Goal: Information Seeking & Learning: Learn about a topic

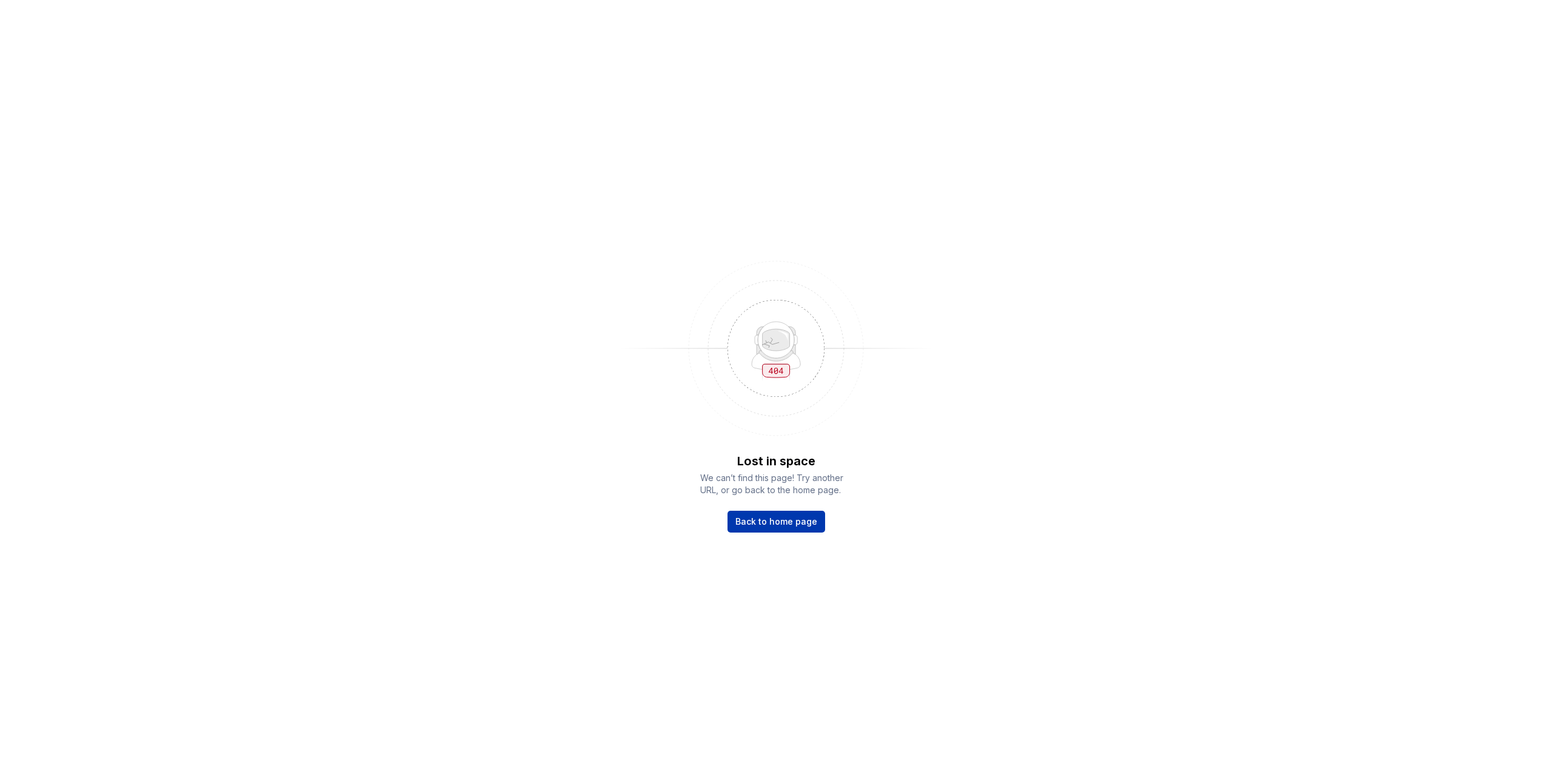
click at [803, 519] on span "Back to home page" at bounding box center [776, 522] width 82 height 12
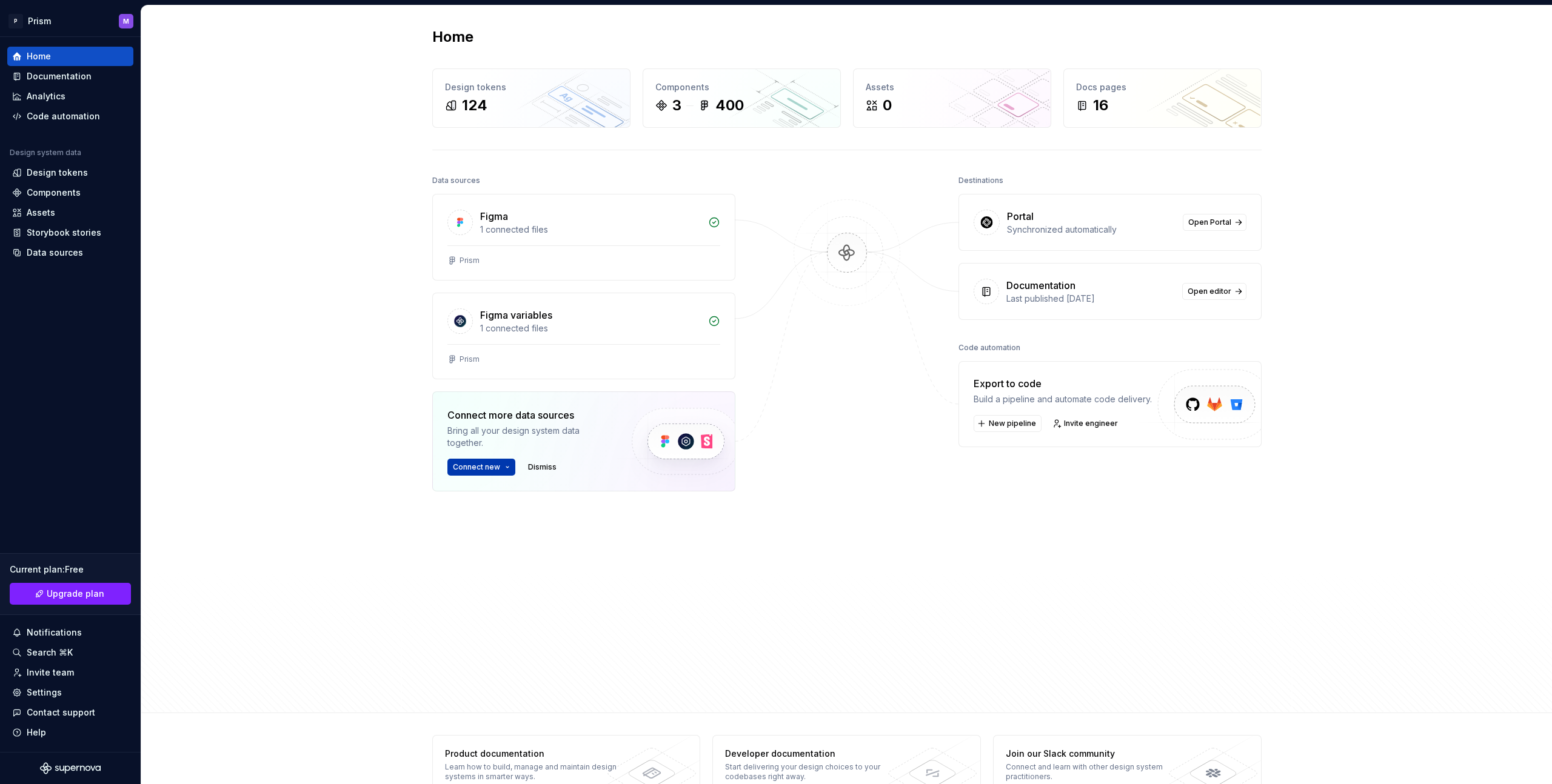
click at [504, 466] on button "Connect new" at bounding box center [481, 467] width 68 height 17
click at [1190, 224] on span "Open Portal" at bounding box center [1210, 222] width 43 height 10
click at [1199, 292] on span "Open editor" at bounding box center [1210, 292] width 44 height 10
click at [809, 387] on div at bounding box center [847, 407] width 121 height 470
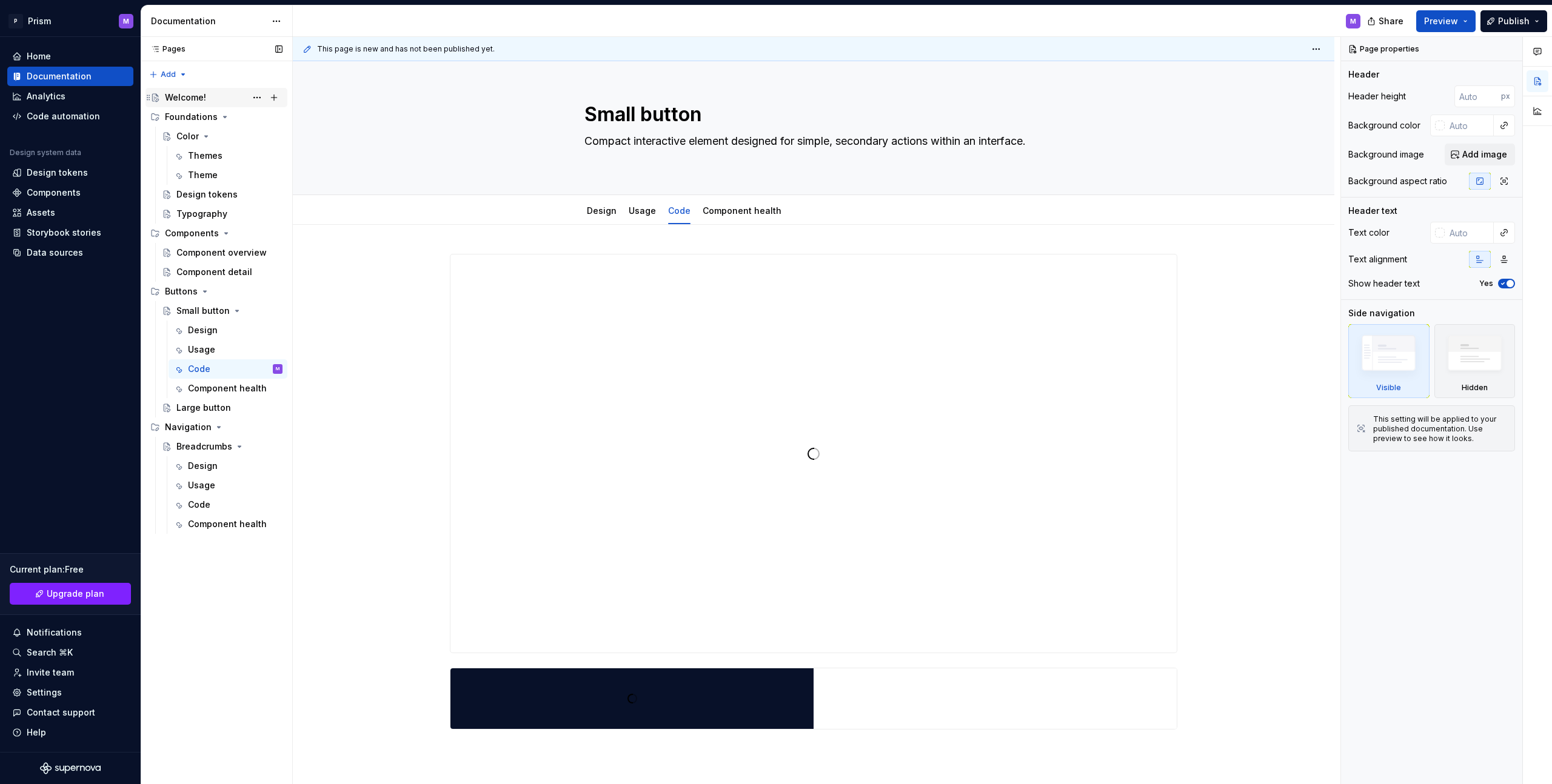
click at [180, 95] on div "Welcome!" at bounding box center [186, 97] width 41 height 12
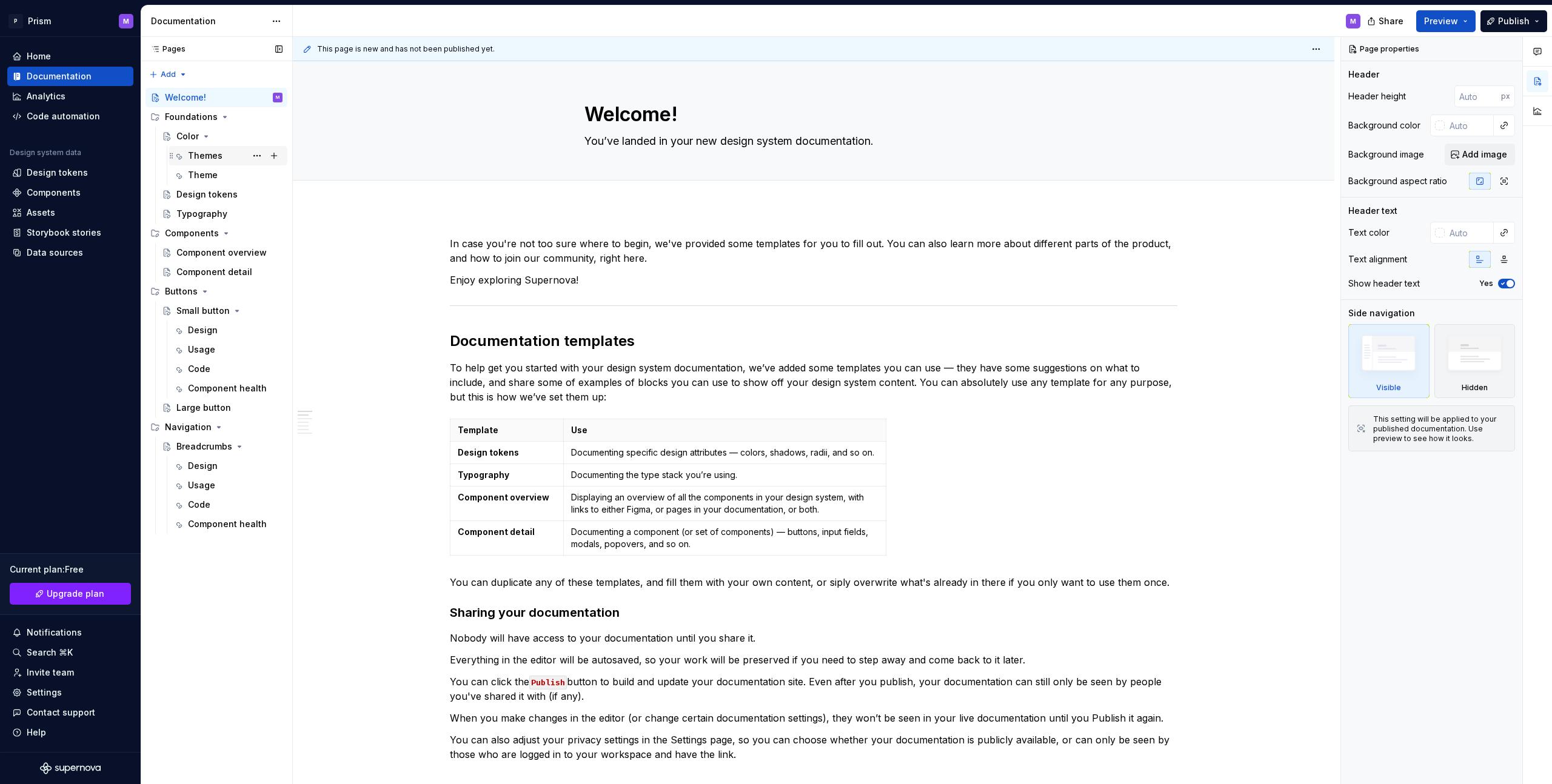
click at [199, 159] on div "Themes" at bounding box center [205, 156] width 35 height 12
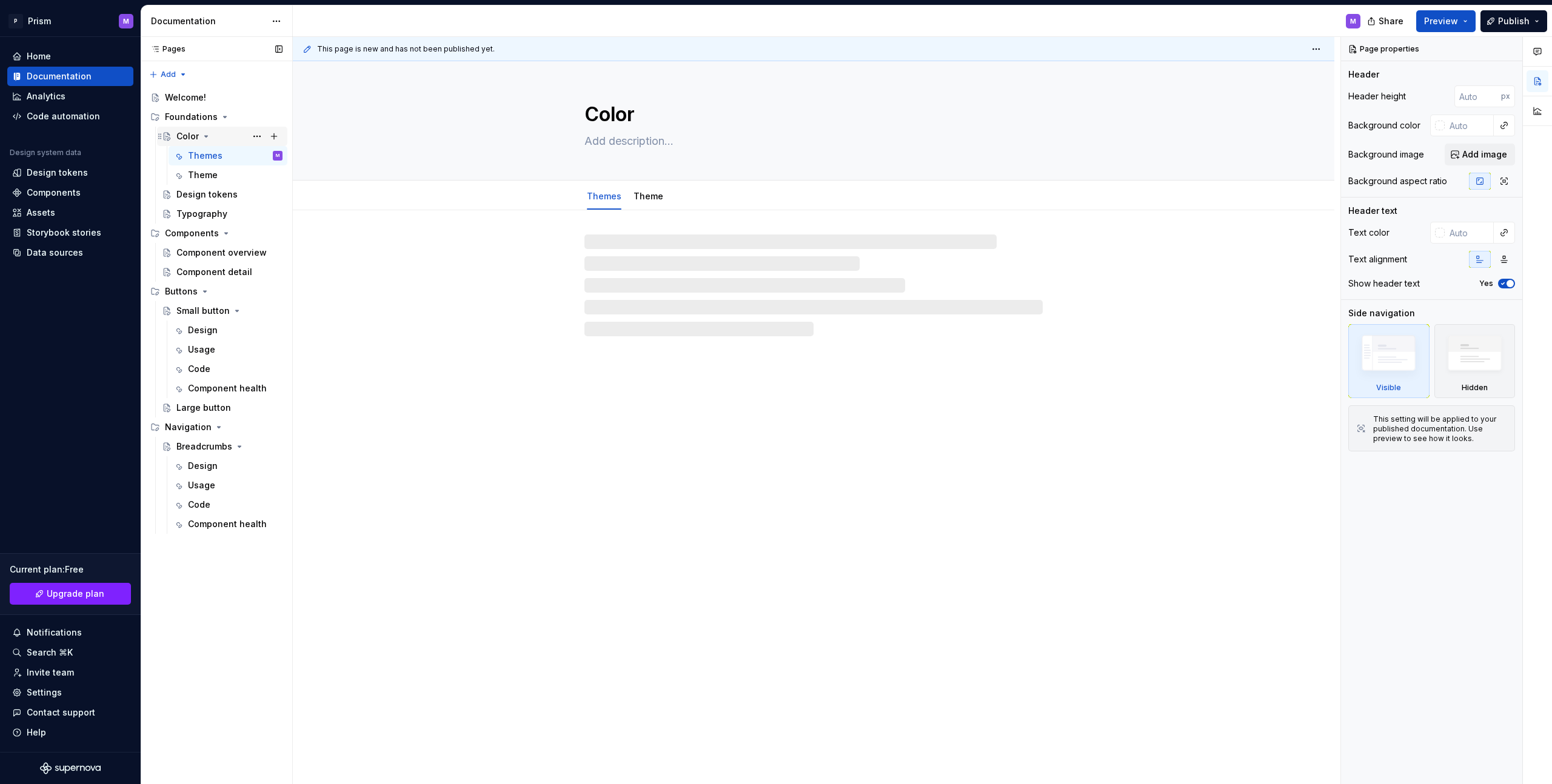
click at [183, 137] on div "Color" at bounding box center [187, 137] width 22 height 12
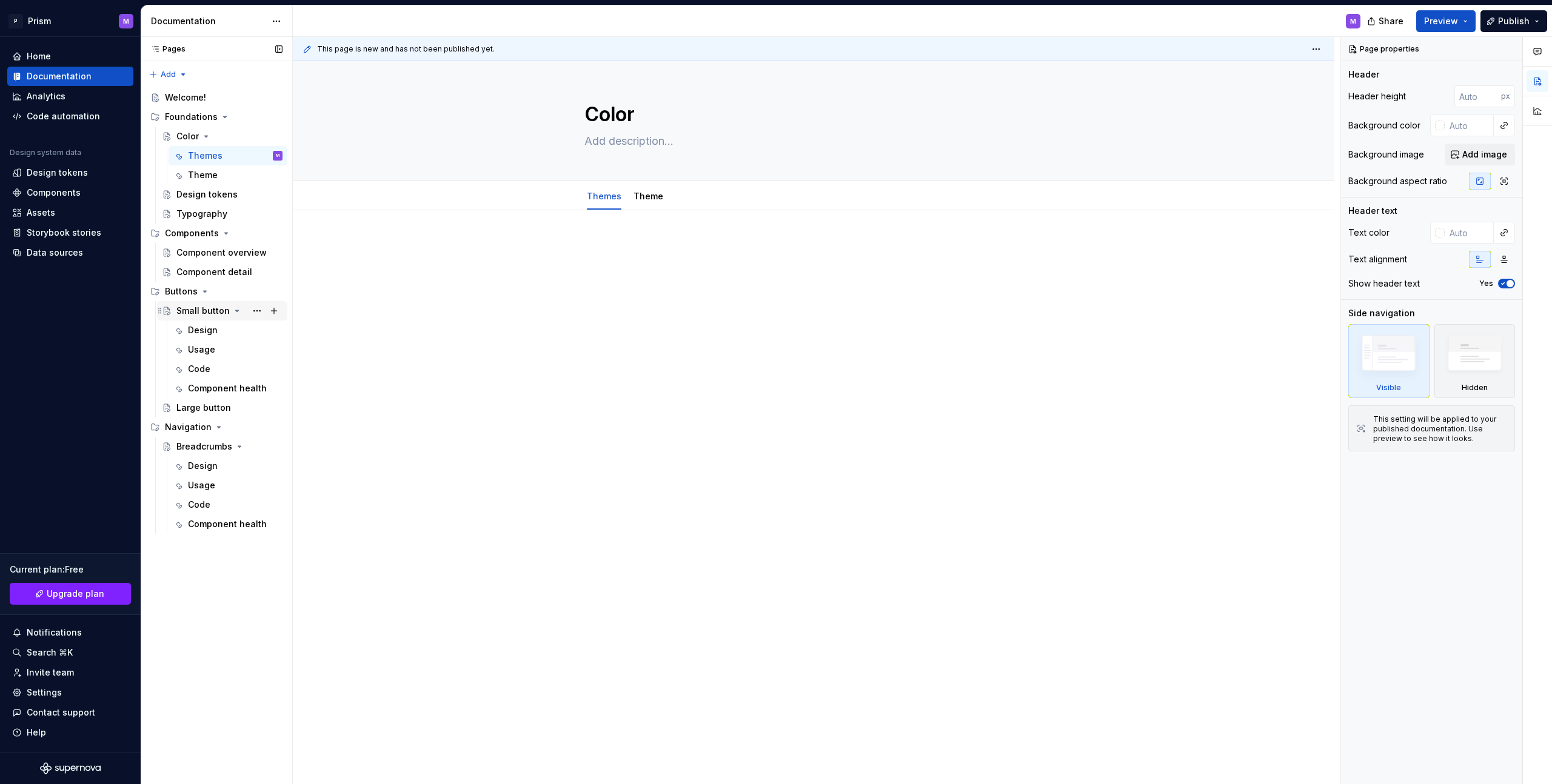
click at [201, 311] on div "Small button" at bounding box center [203, 311] width 54 height 12
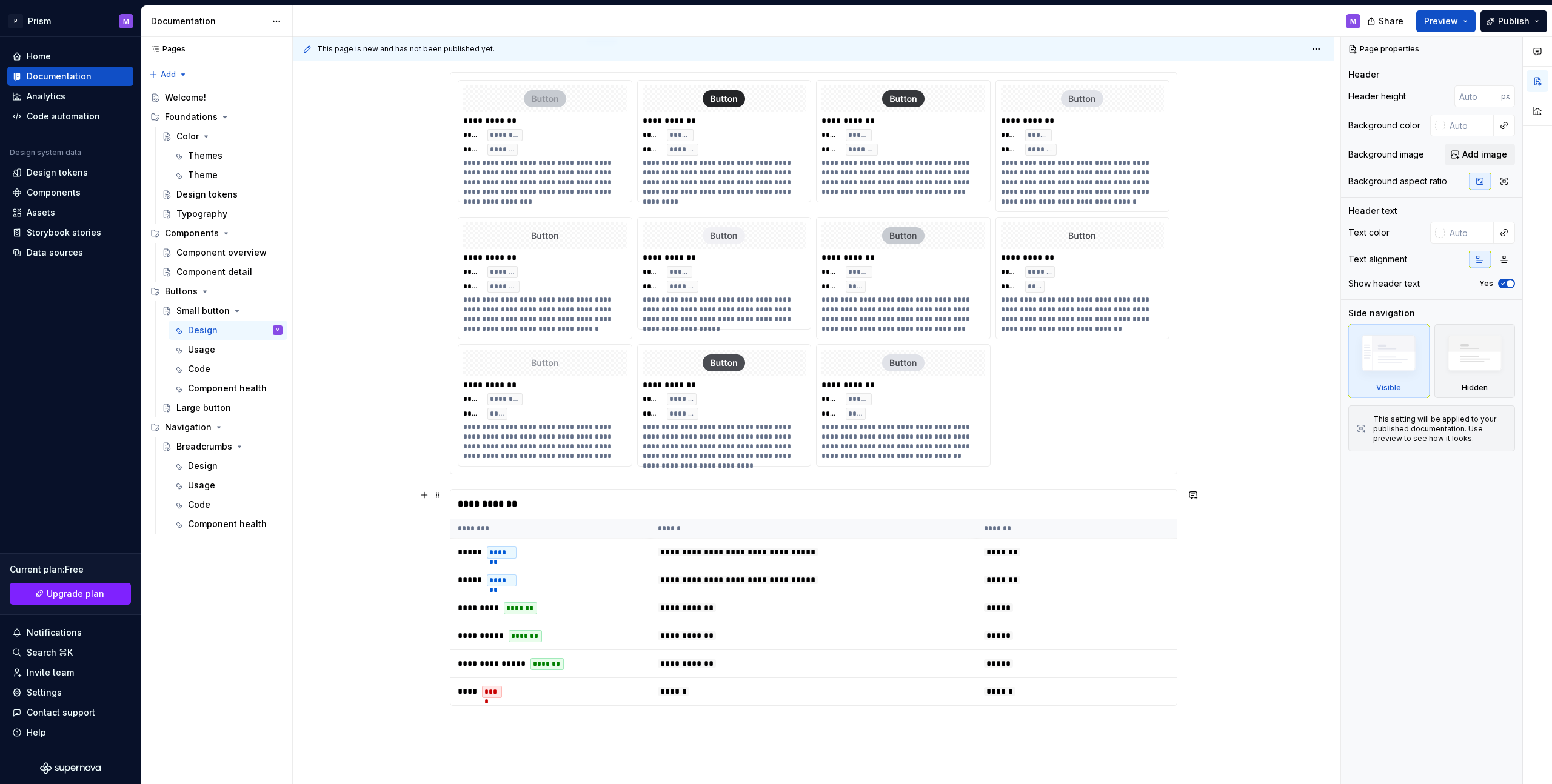
scroll to position [306, 0]
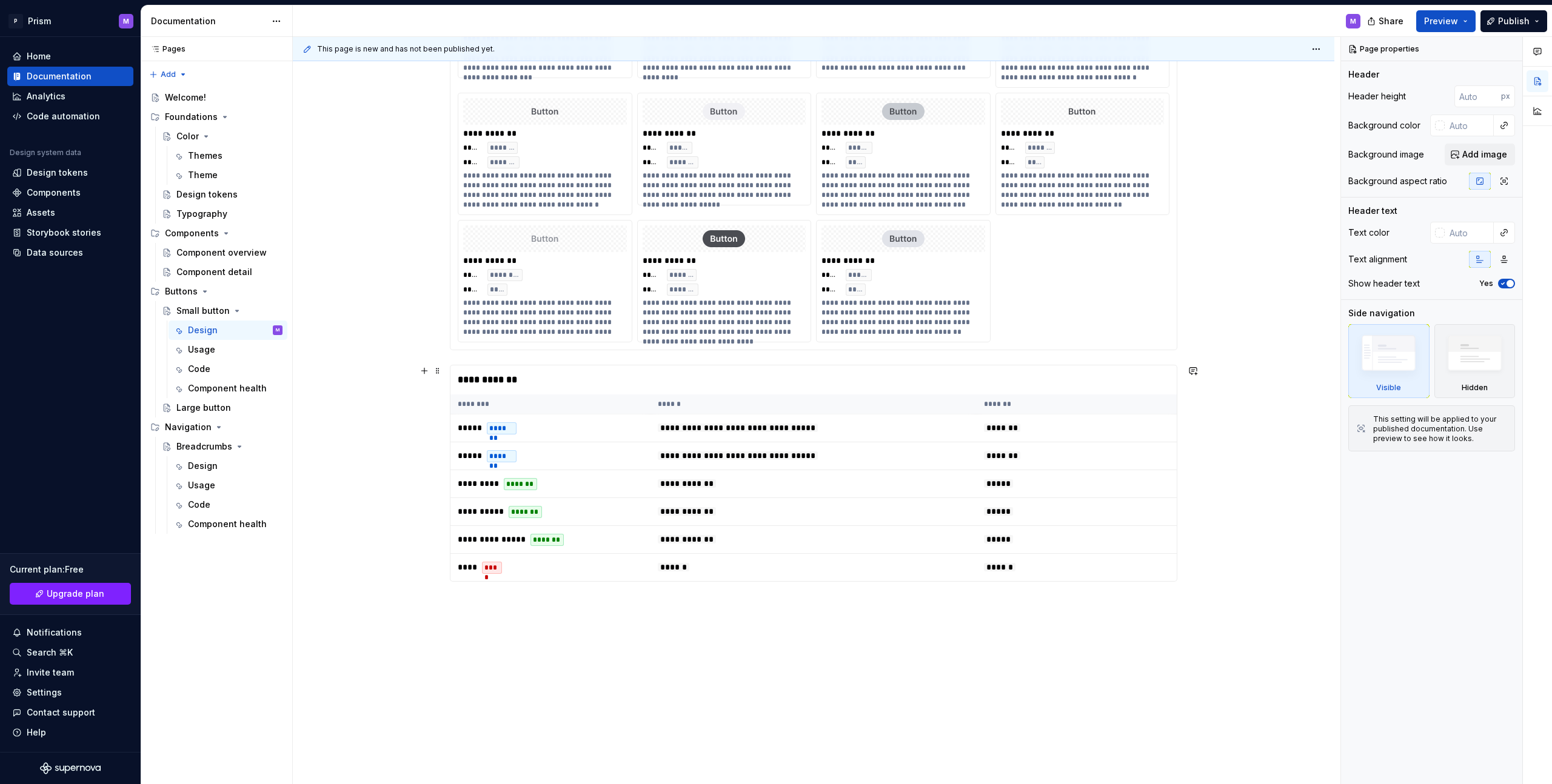
click at [698, 397] on th "******" at bounding box center [814, 404] width 326 height 20
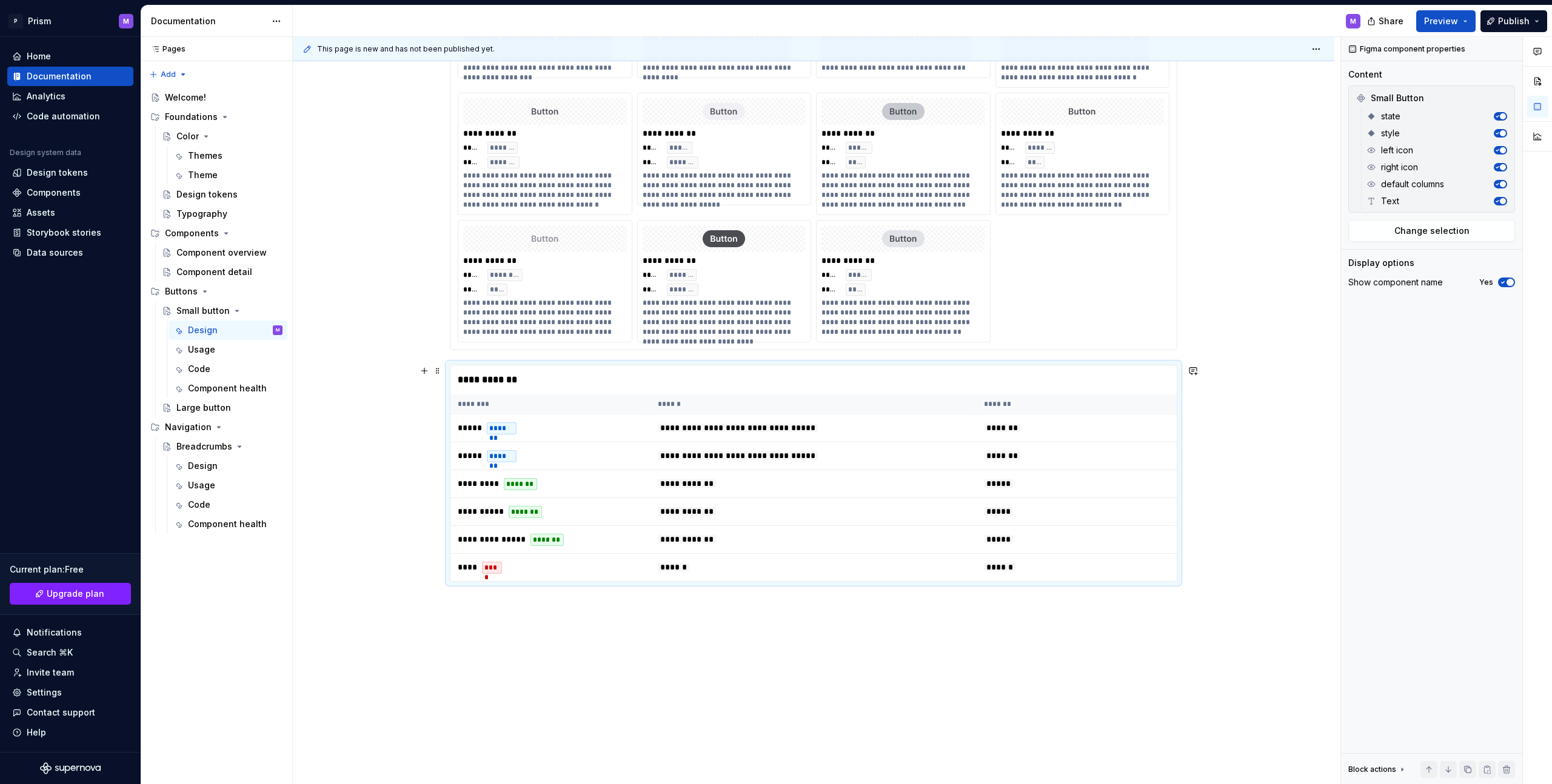
click at [528, 376] on div "**********" at bounding box center [814, 380] width 726 height 29
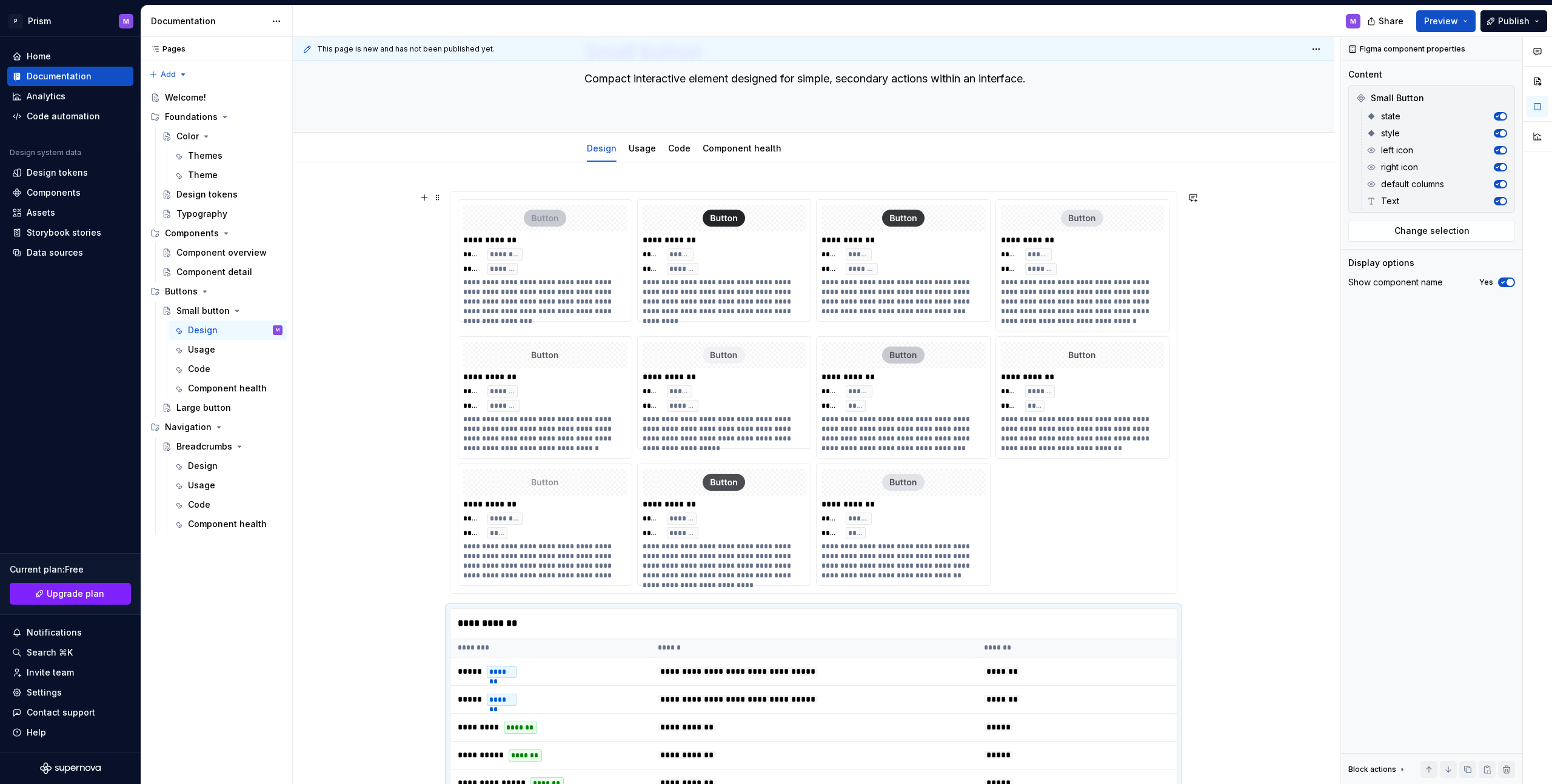
scroll to position [0, 0]
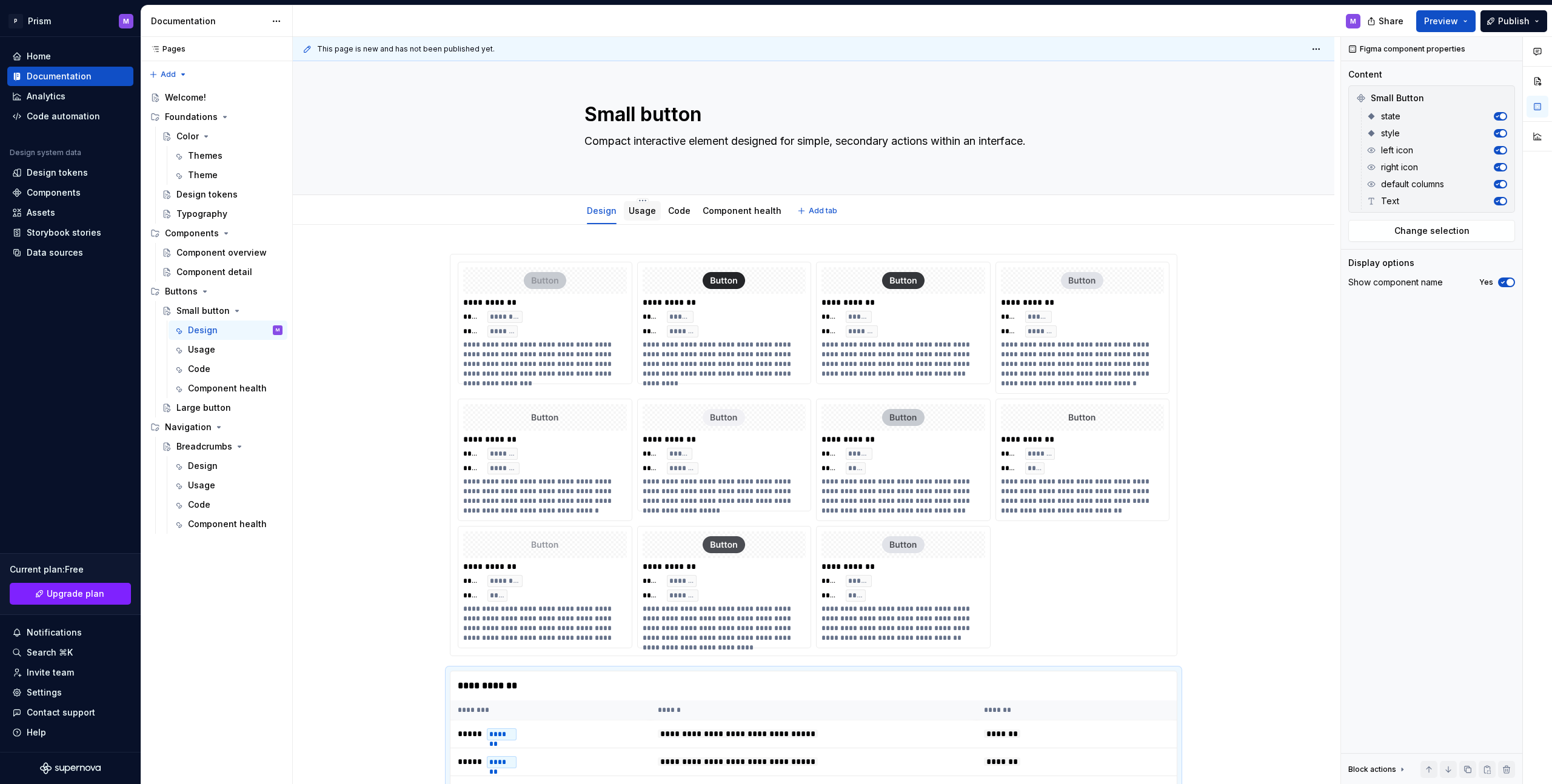
click at [642, 211] on link "Usage" at bounding box center [642, 210] width 28 height 10
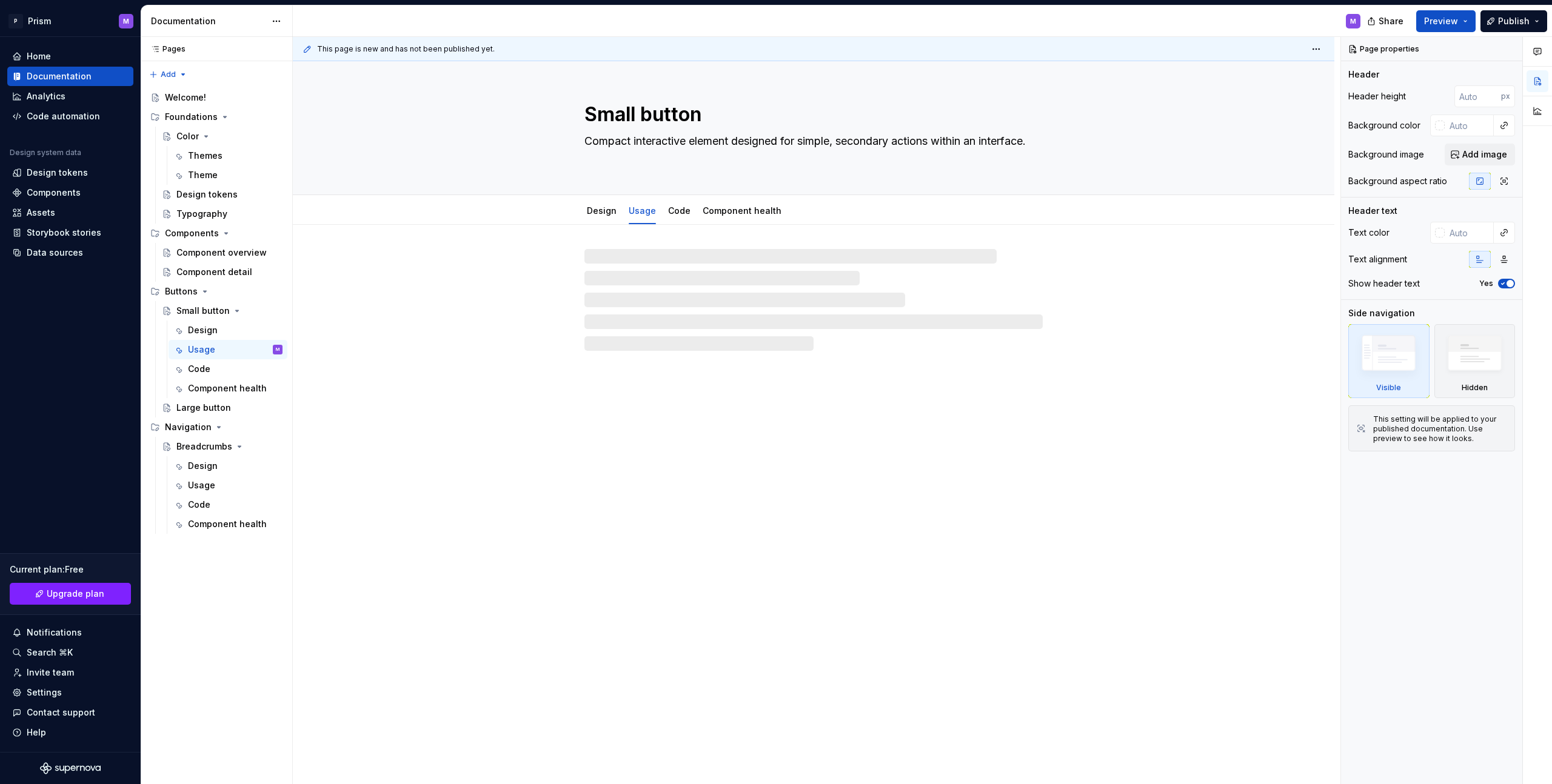
type textarea "*"
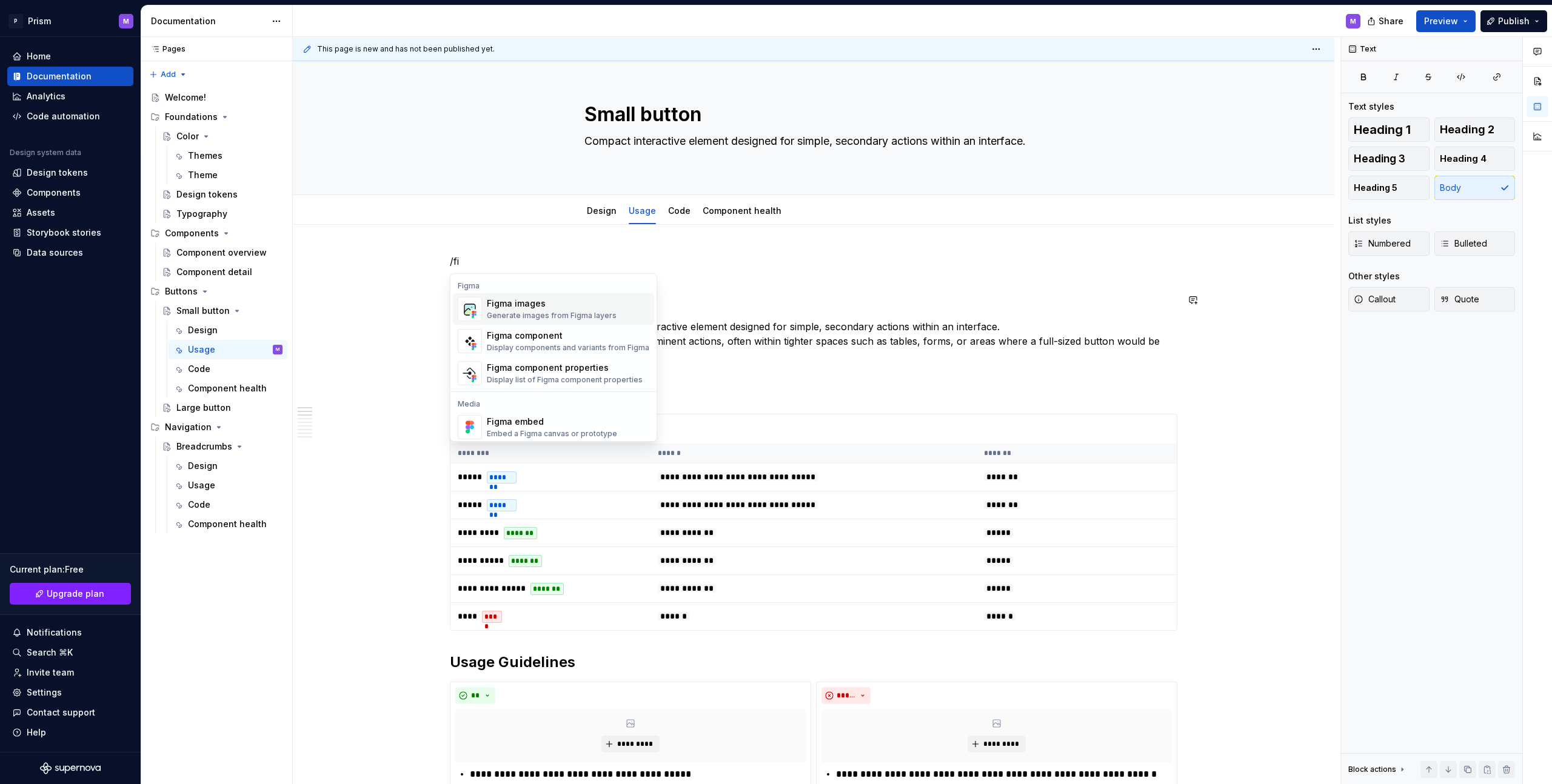
click at [566, 318] on div "Generate images from Figma layers" at bounding box center [551, 315] width 130 height 10
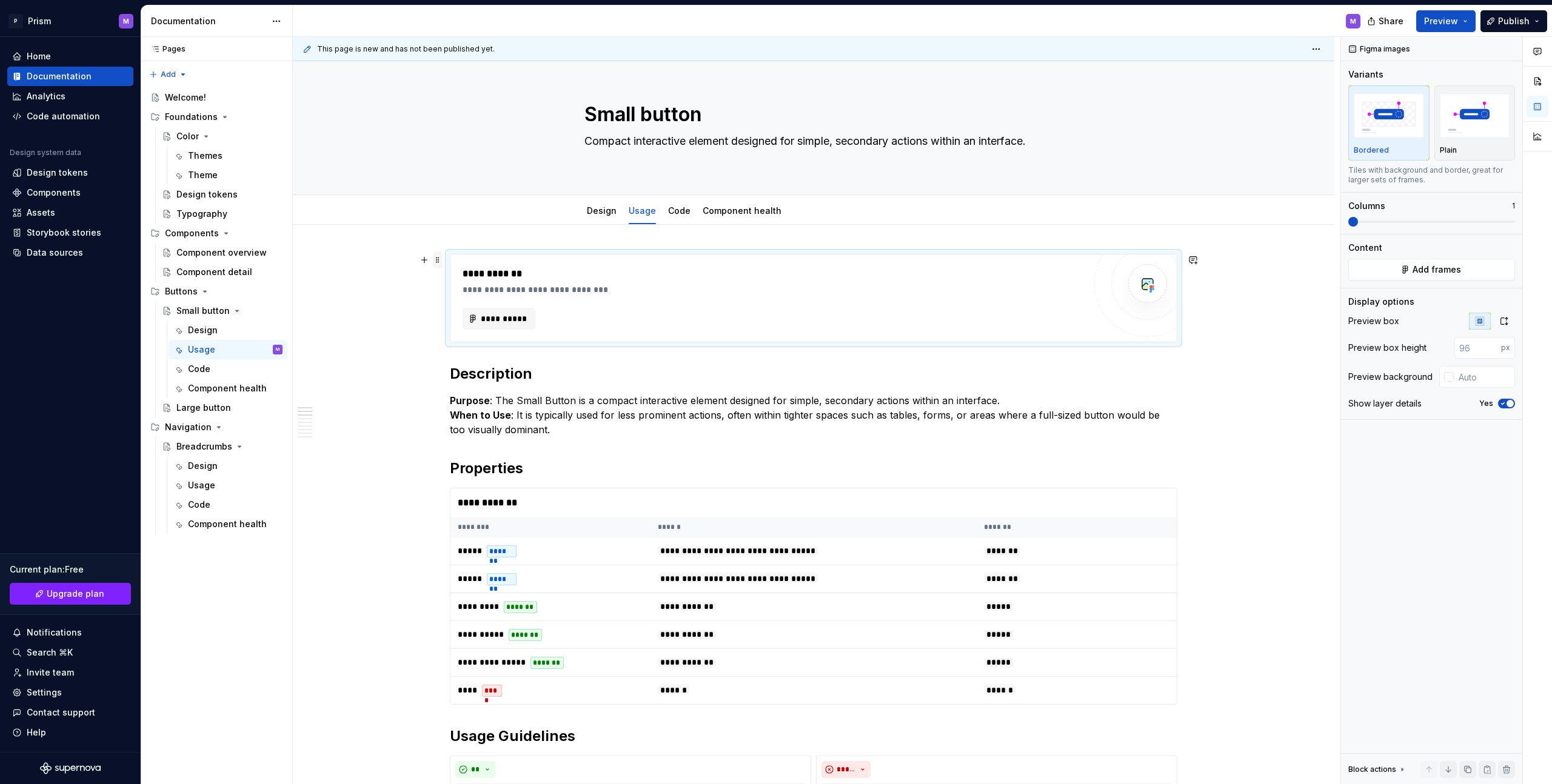
click at [436, 261] on span at bounding box center [438, 260] width 10 height 17
click at [466, 363] on div "Delete" at bounding box center [494, 367] width 79 height 12
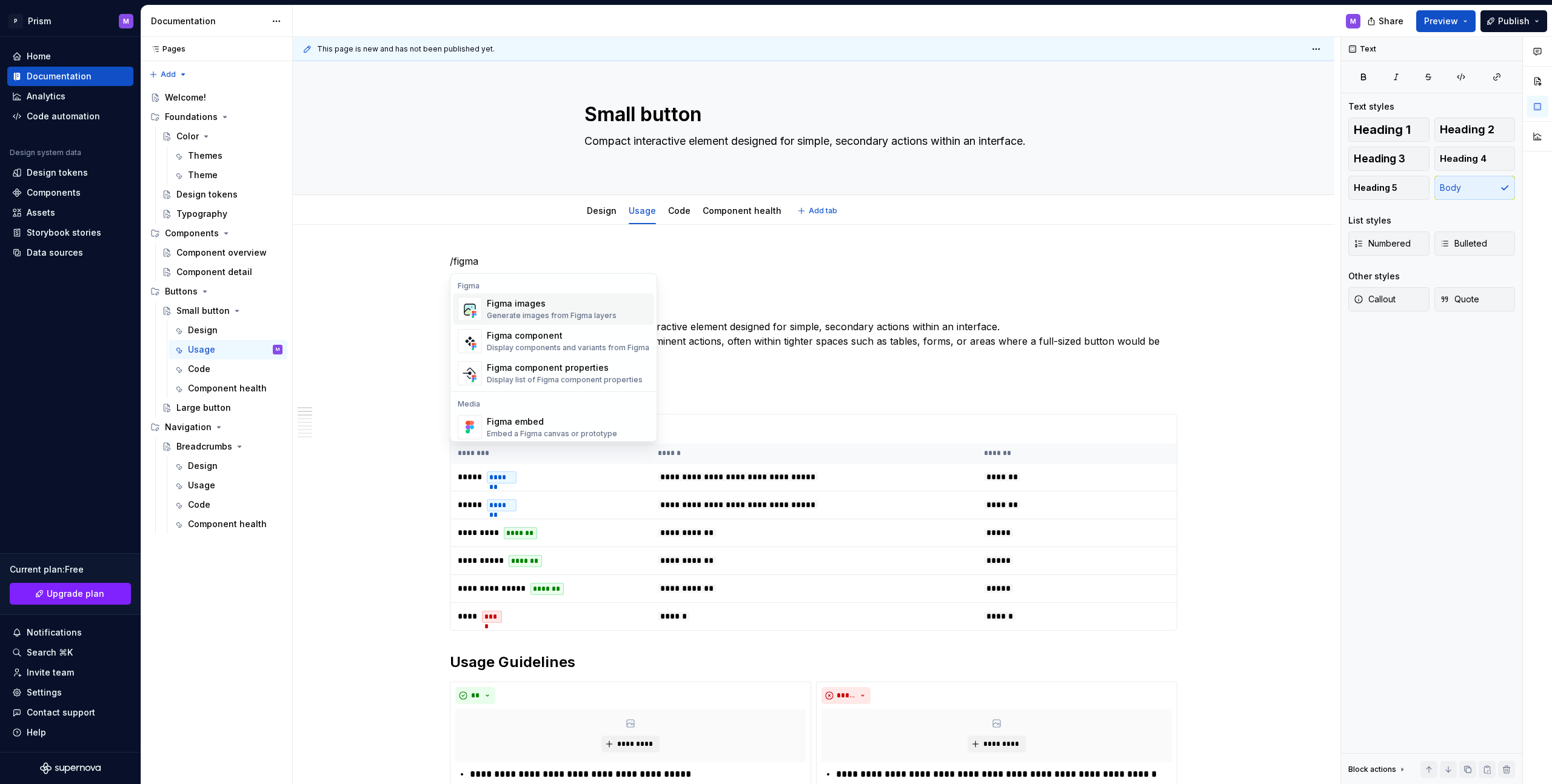
type textarea "*"
click at [562, 348] on div "Figma component properties Display list of Figma component properties" at bounding box center [564, 348] width 156 height 23
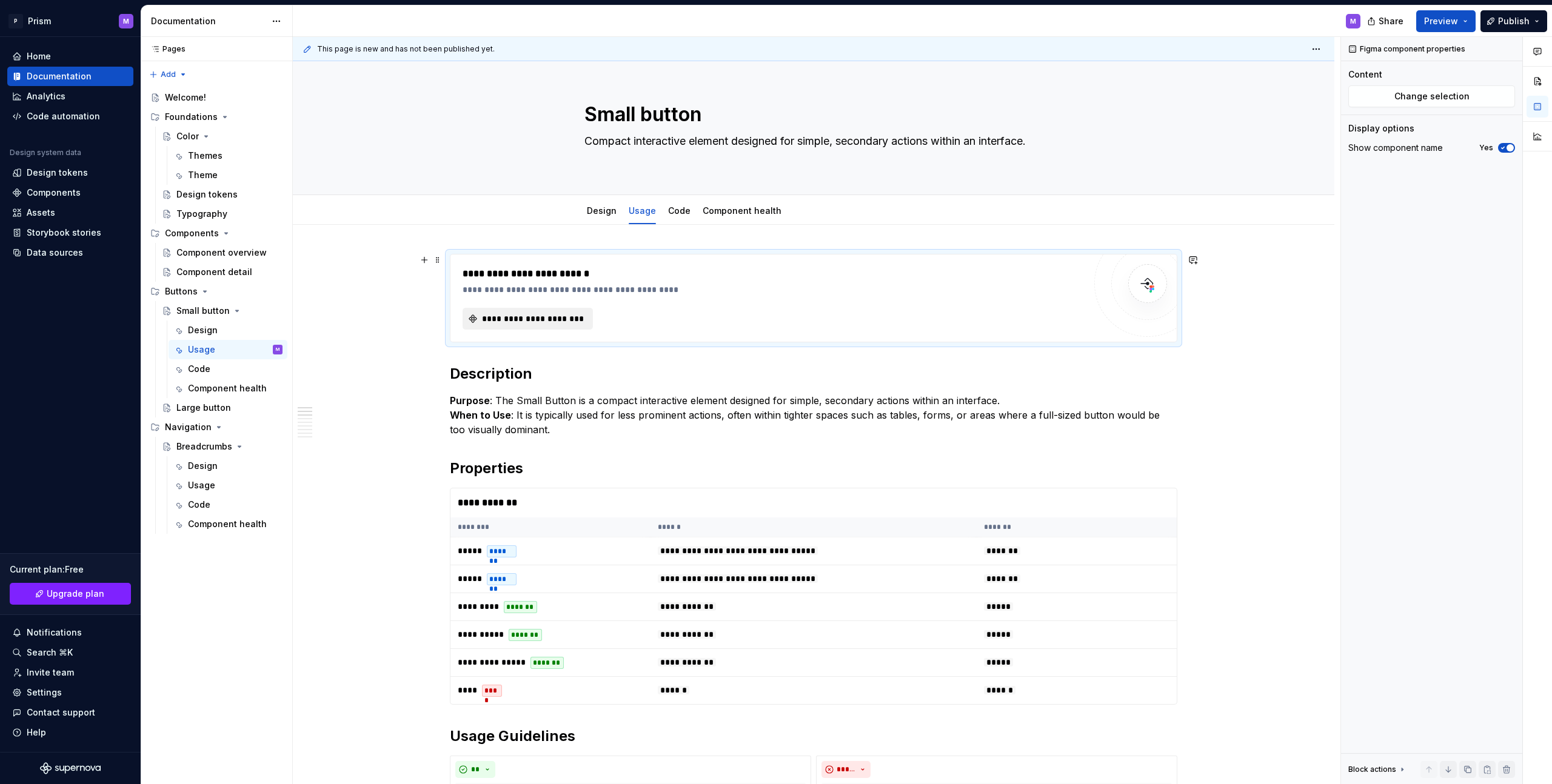
click at [523, 331] on div "**********" at bounding box center [814, 298] width 726 height 87
click at [531, 320] on span "**********" at bounding box center [533, 319] width 105 height 12
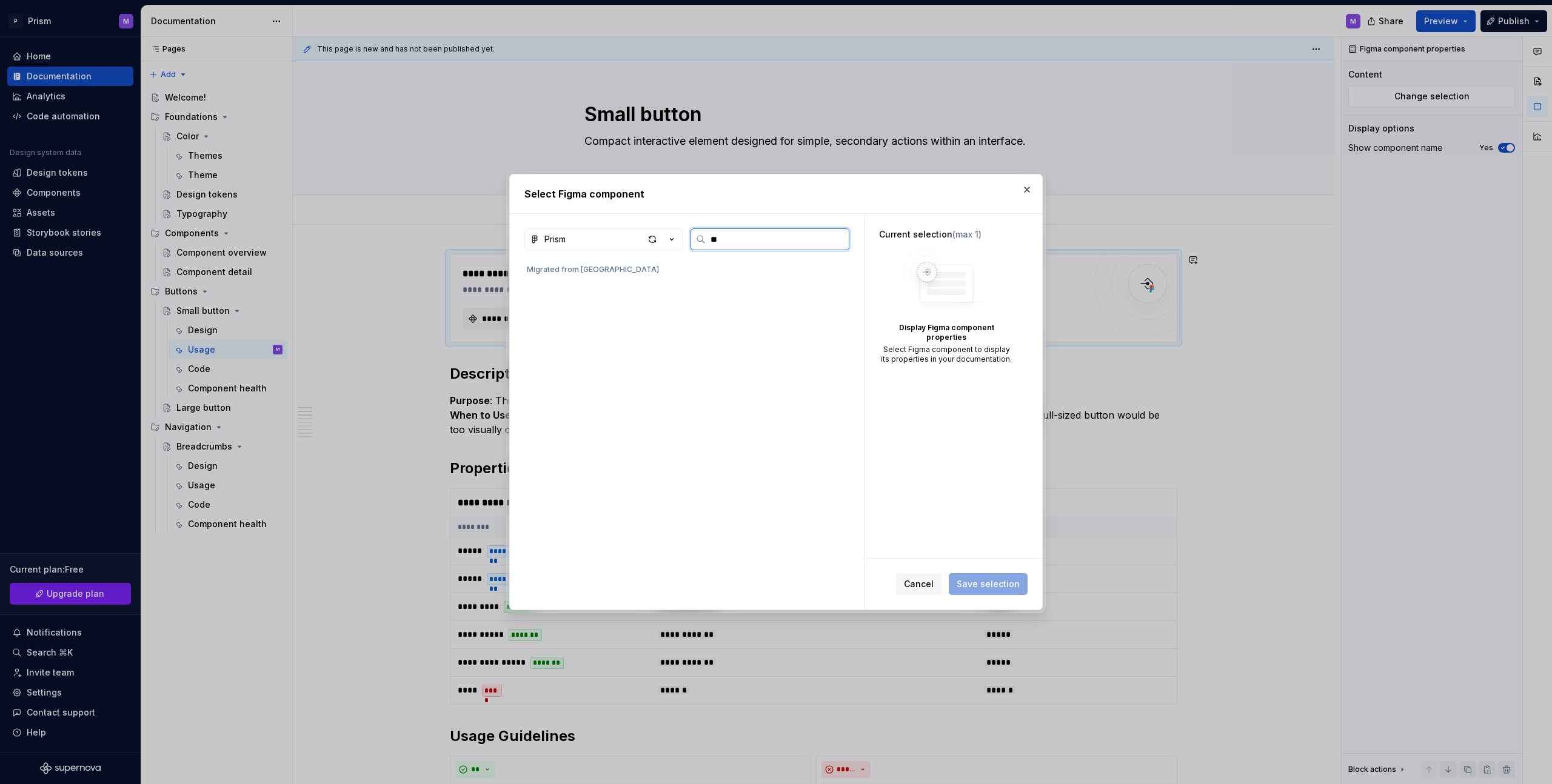
scroll to position [0, 0]
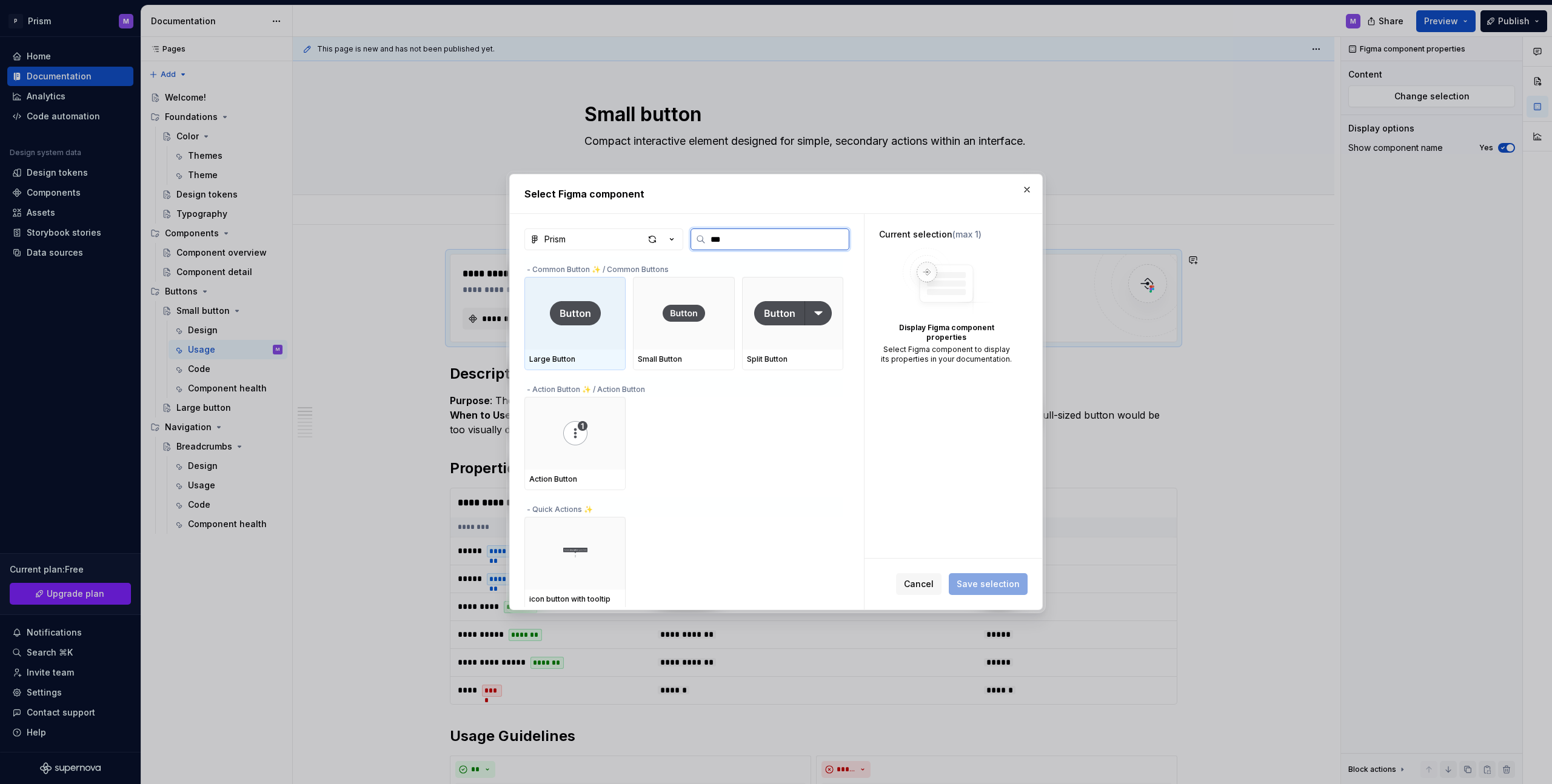
type input "****"
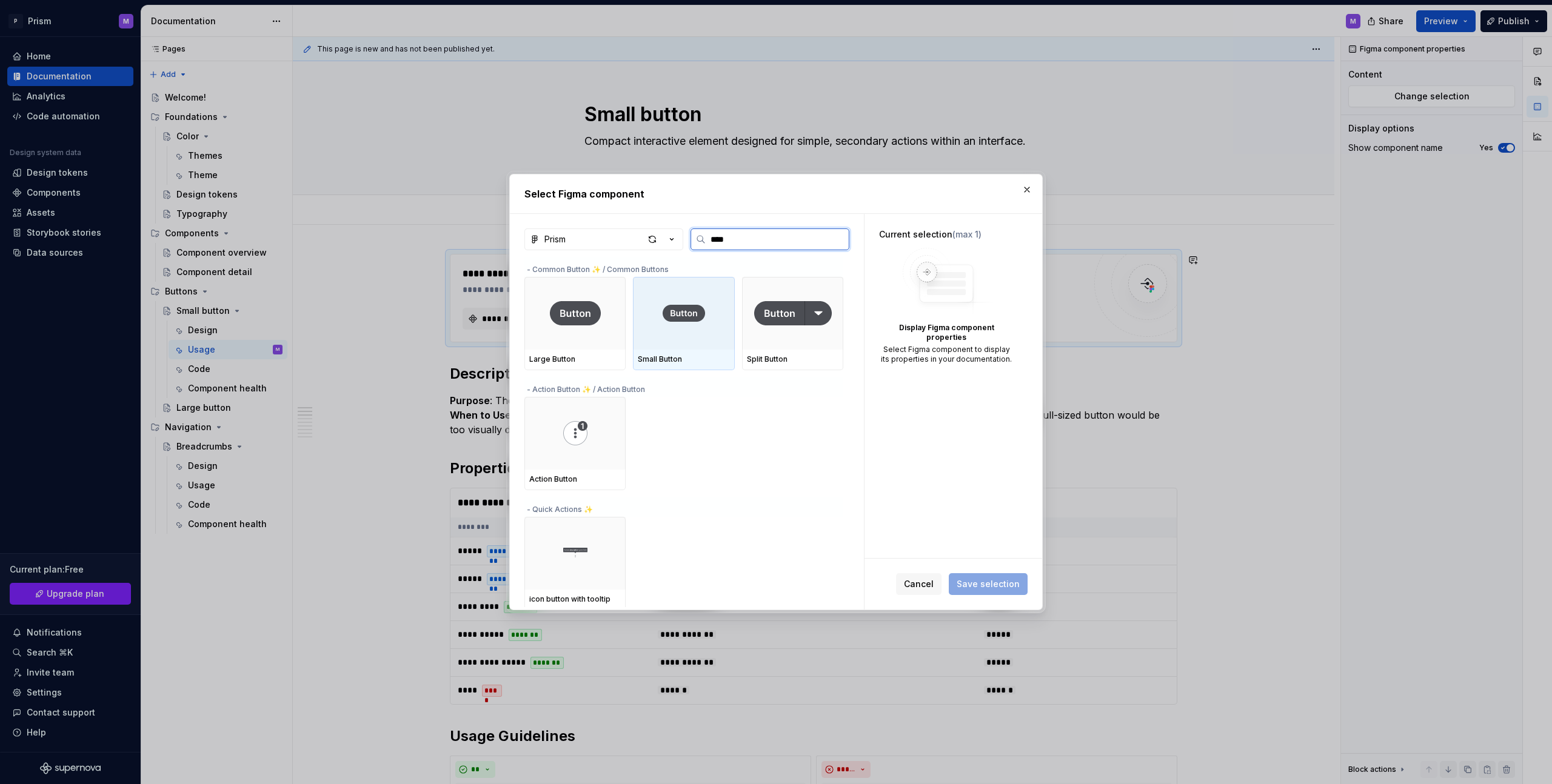
click at [708, 316] on div at bounding box center [684, 313] width 101 height 73
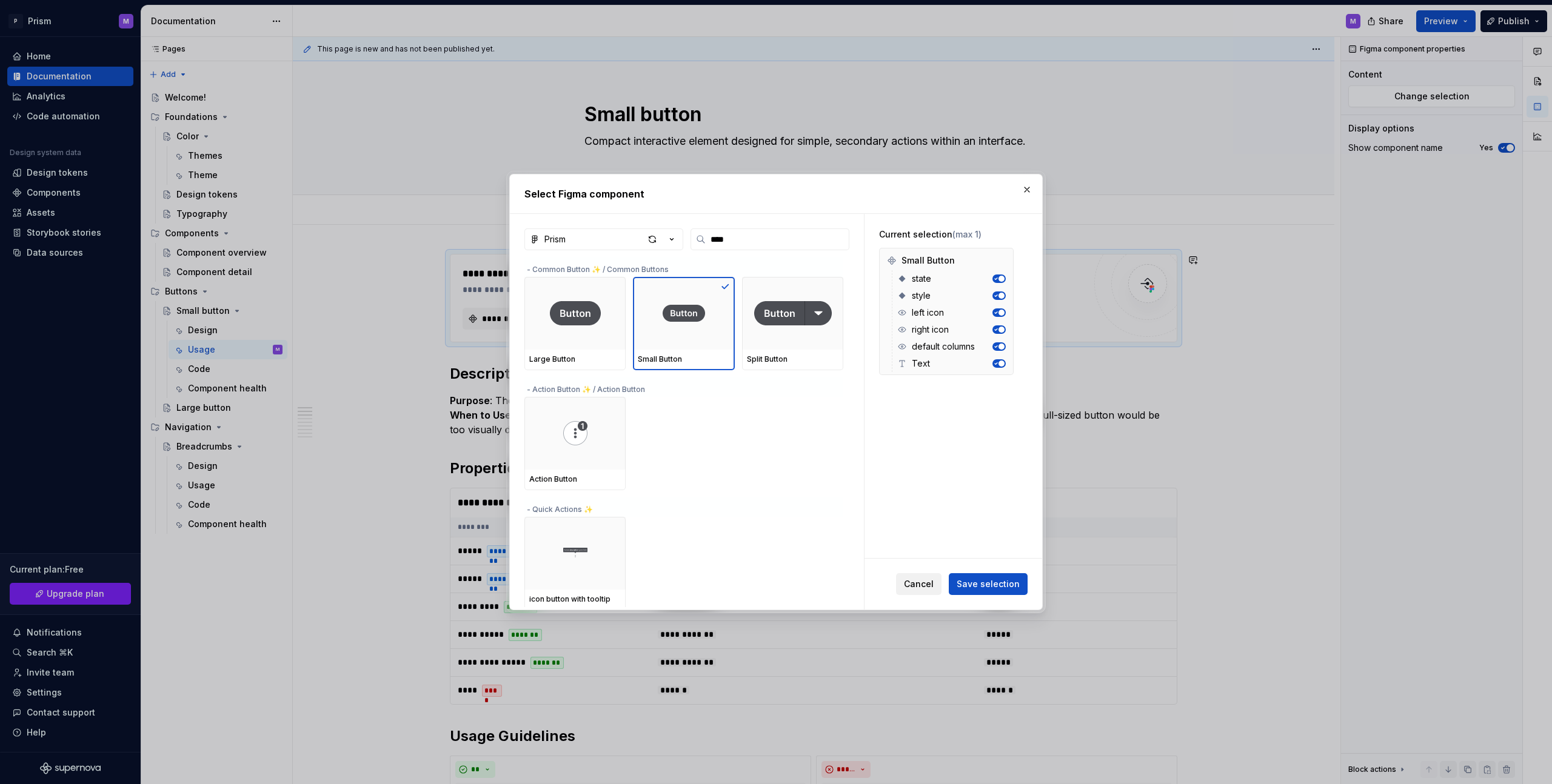
click at [923, 590] on span "Cancel" at bounding box center [919, 585] width 30 height 12
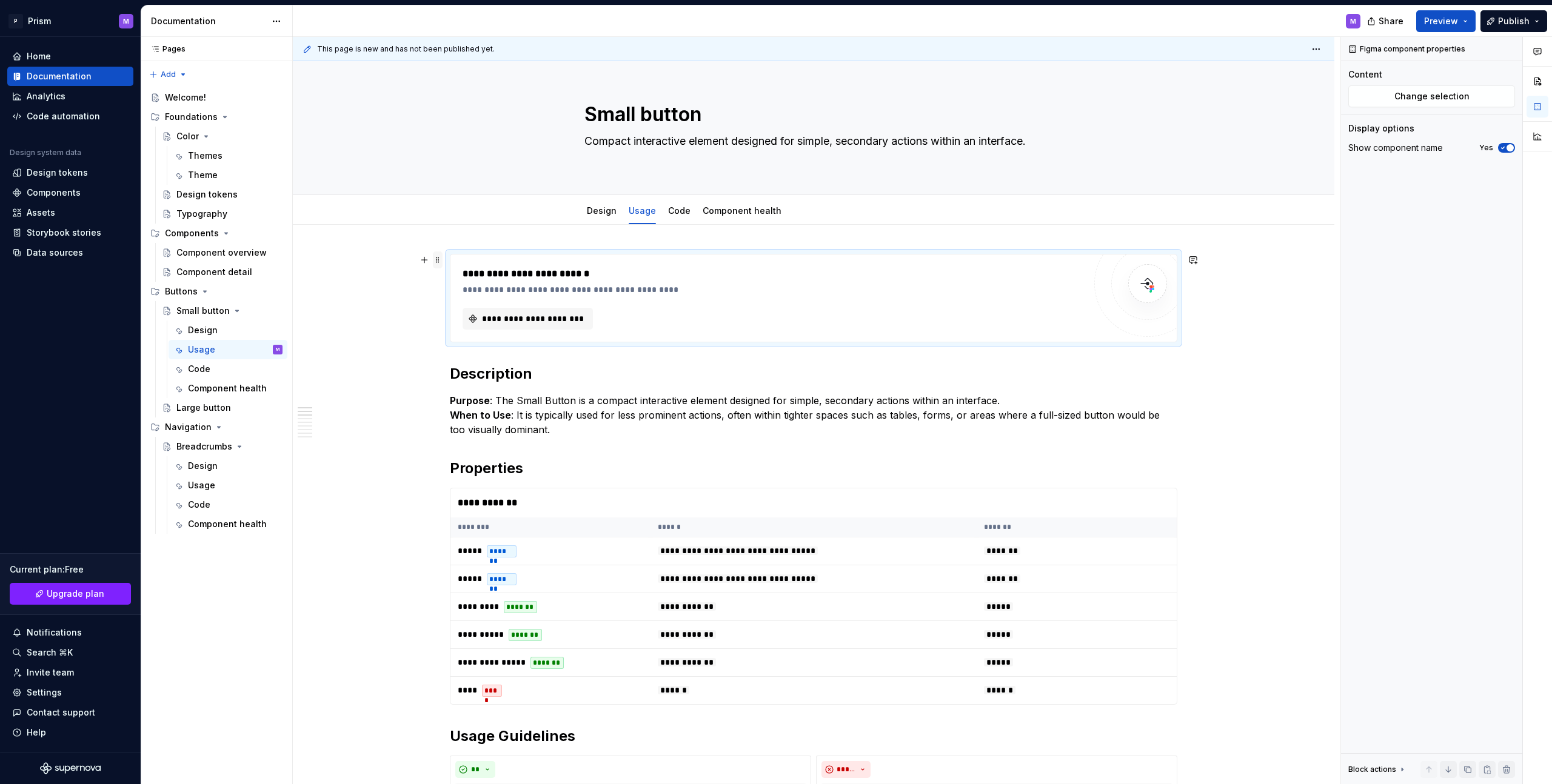
click at [435, 268] on span at bounding box center [438, 260] width 10 height 17
click at [467, 367] on div "Delete" at bounding box center [494, 367] width 79 height 12
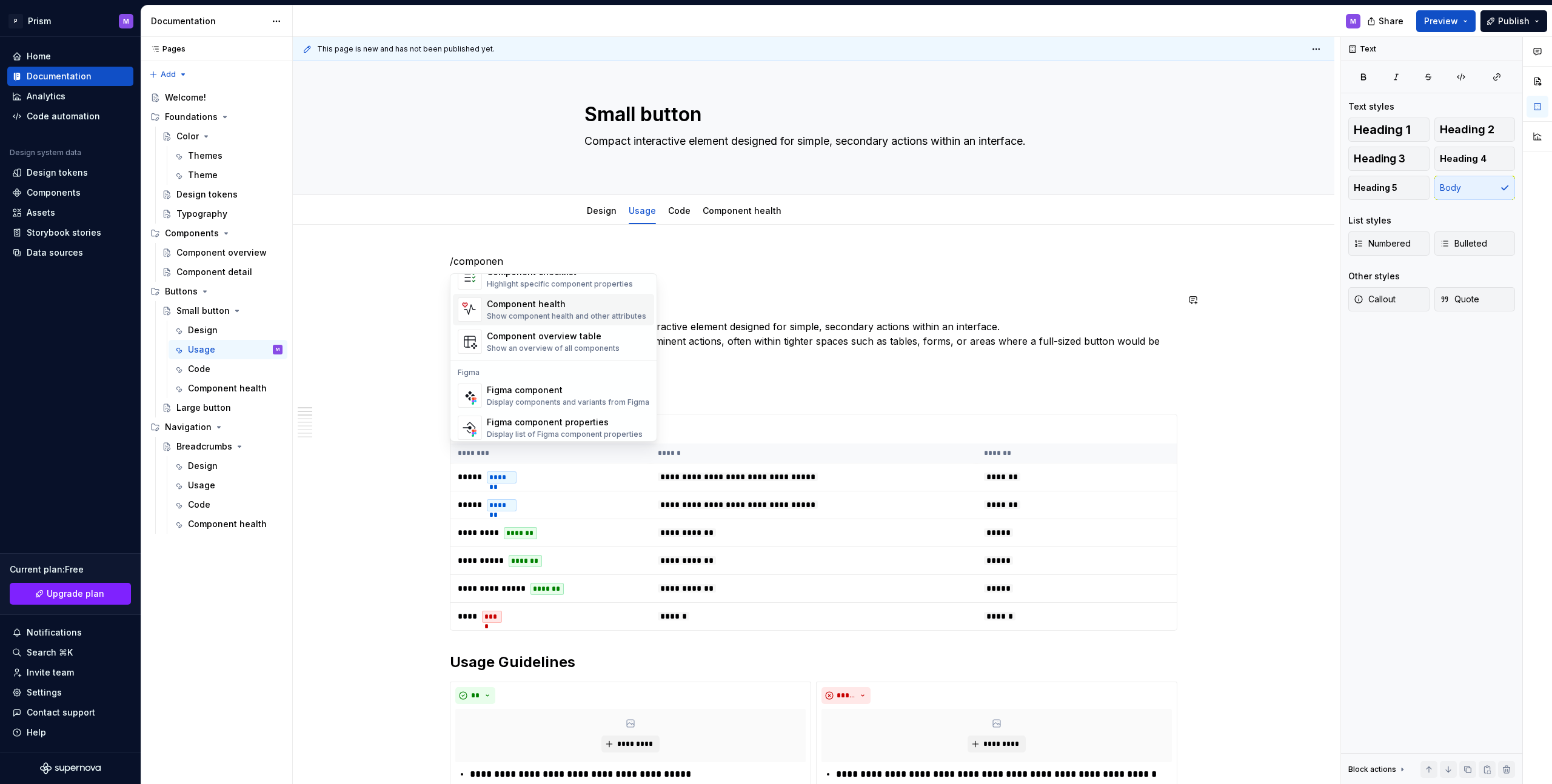
scroll to position [36, 0]
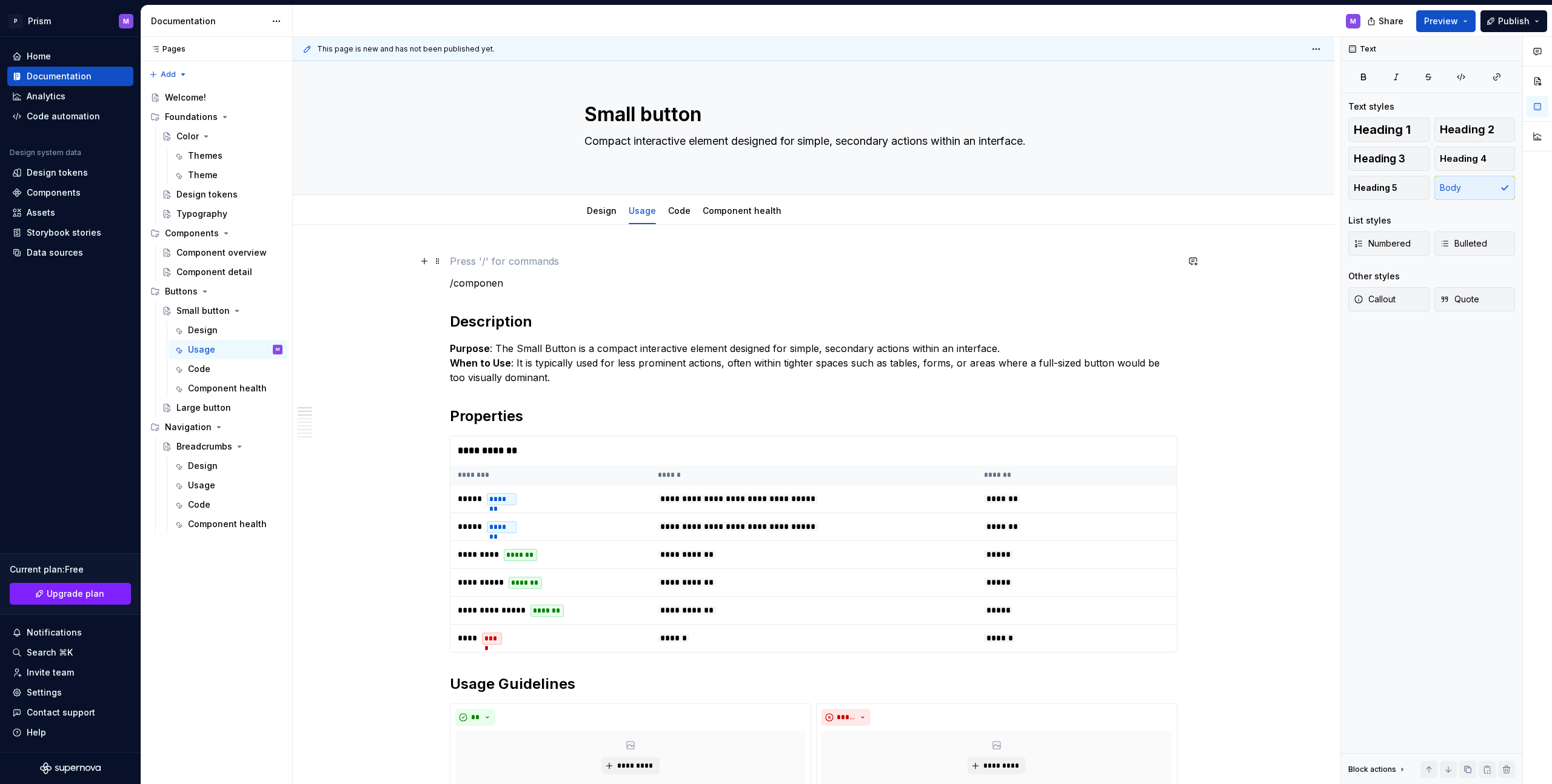
click at [469, 261] on p at bounding box center [814, 261] width 728 height 15
drag, startPoint x: 458, startPoint y: 278, endPoint x: 459, endPoint y: 272, distance: 6.1
click at [458, 278] on p "/componen" at bounding box center [814, 282] width 728 height 15
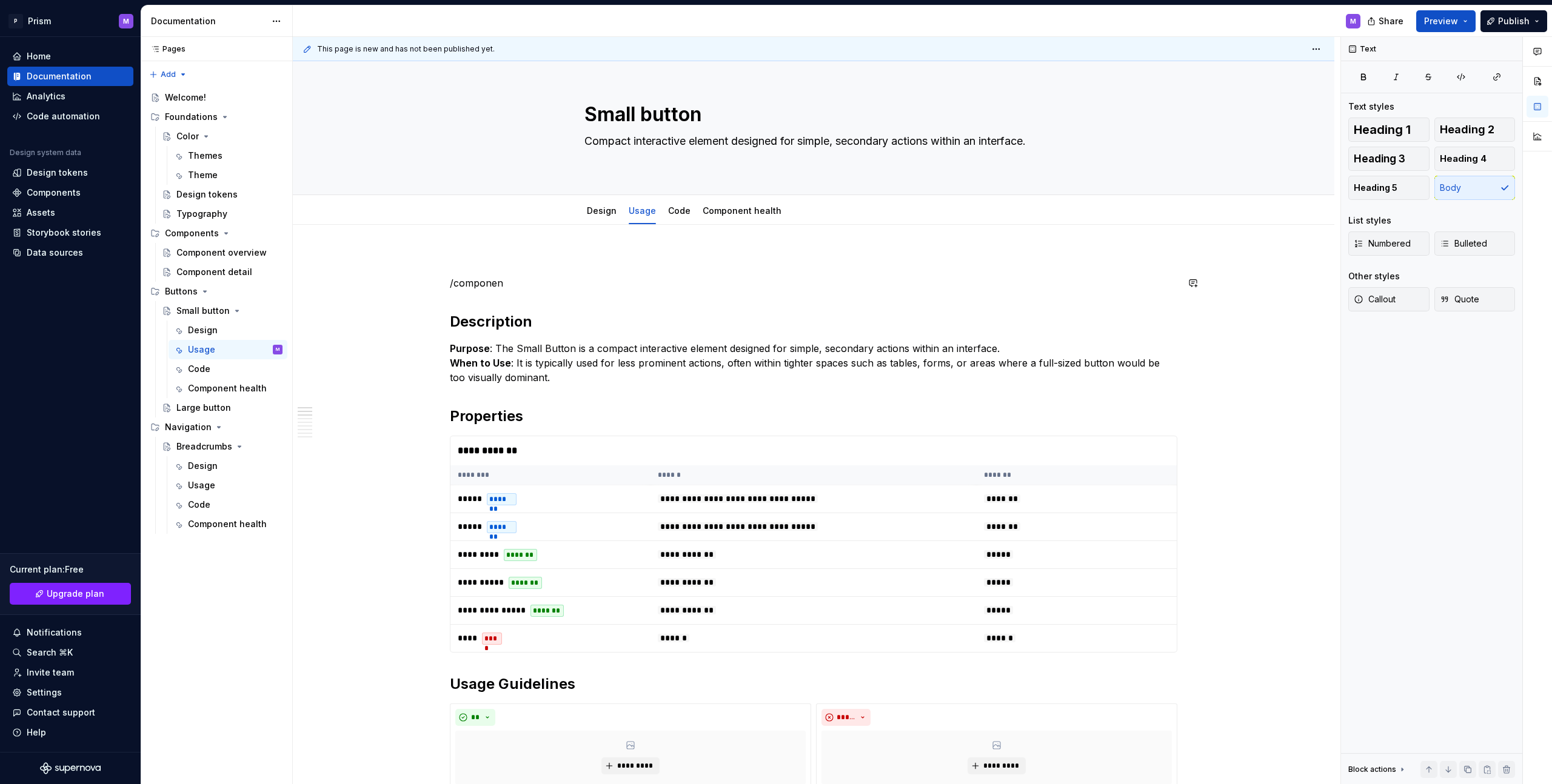
click at [466, 295] on button "button" at bounding box center [461, 296] width 17 height 17
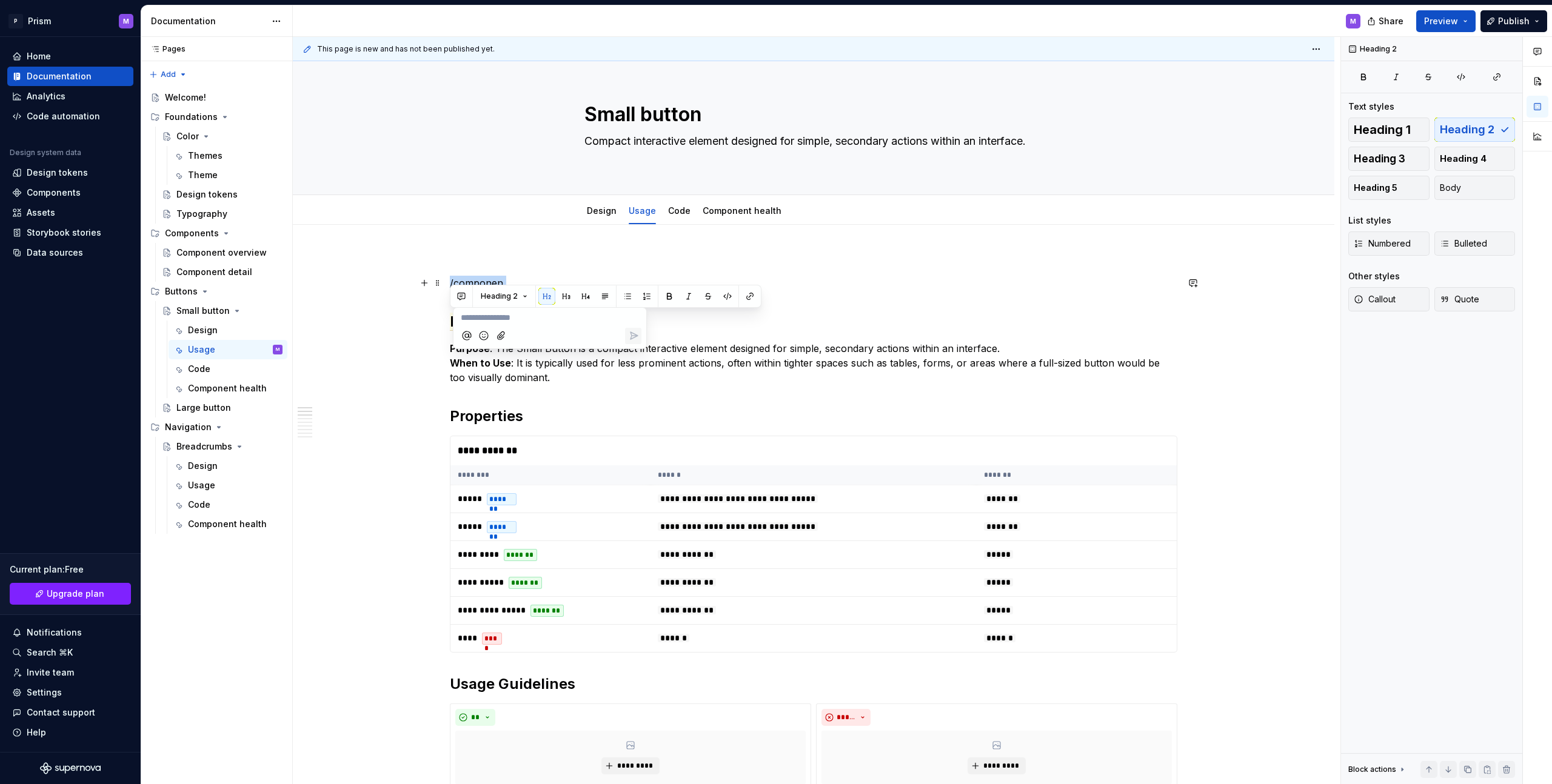
click at [466, 285] on p "/componen" at bounding box center [814, 282] width 728 height 15
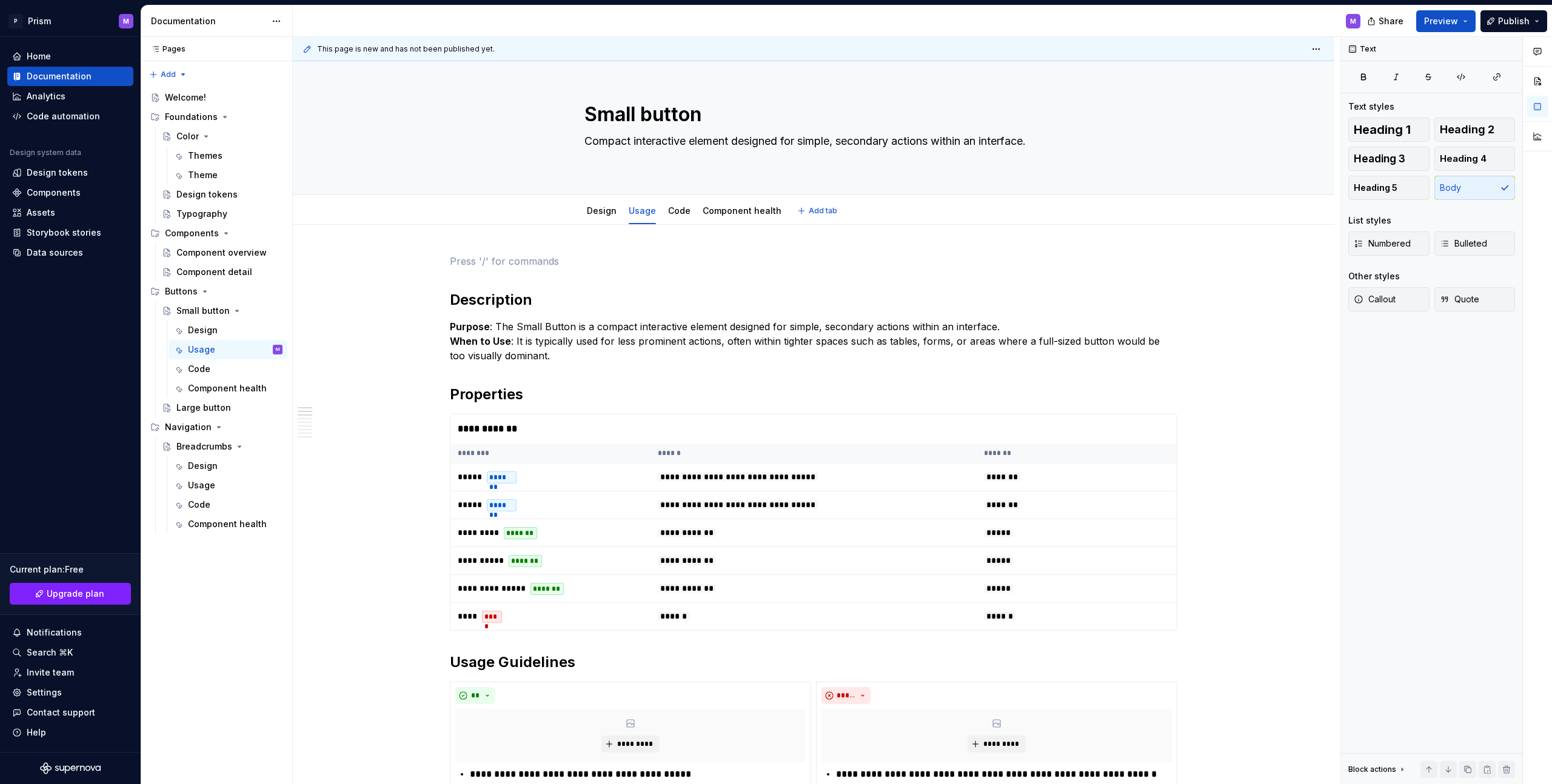
type textarea "*"
click at [68, 764] on icon "Supernova Logo" at bounding box center [70, 769] width 61 height 12
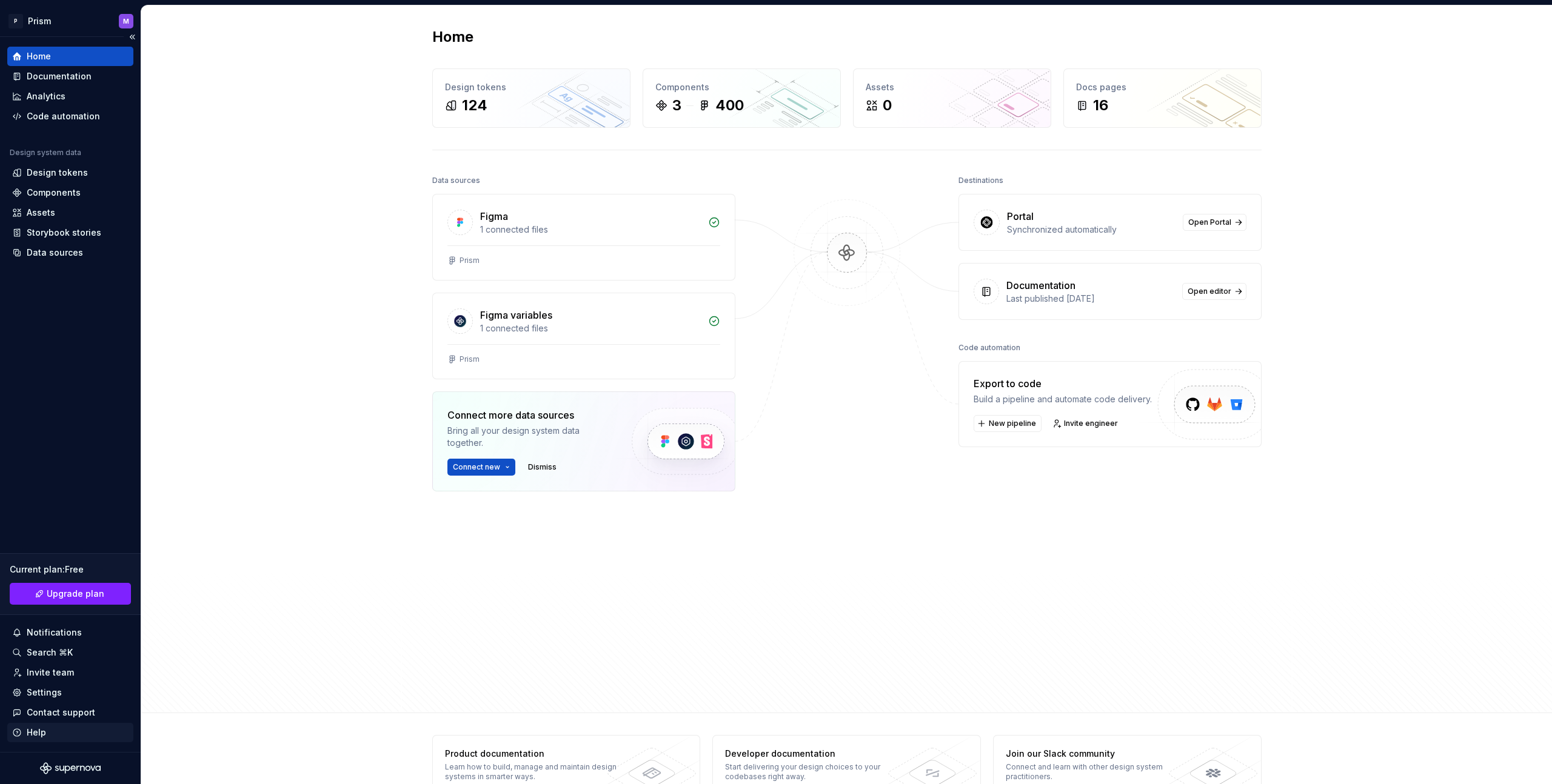
click at [40, 733] on div "Help" at bounding box center [36, 733] width 19 height 12
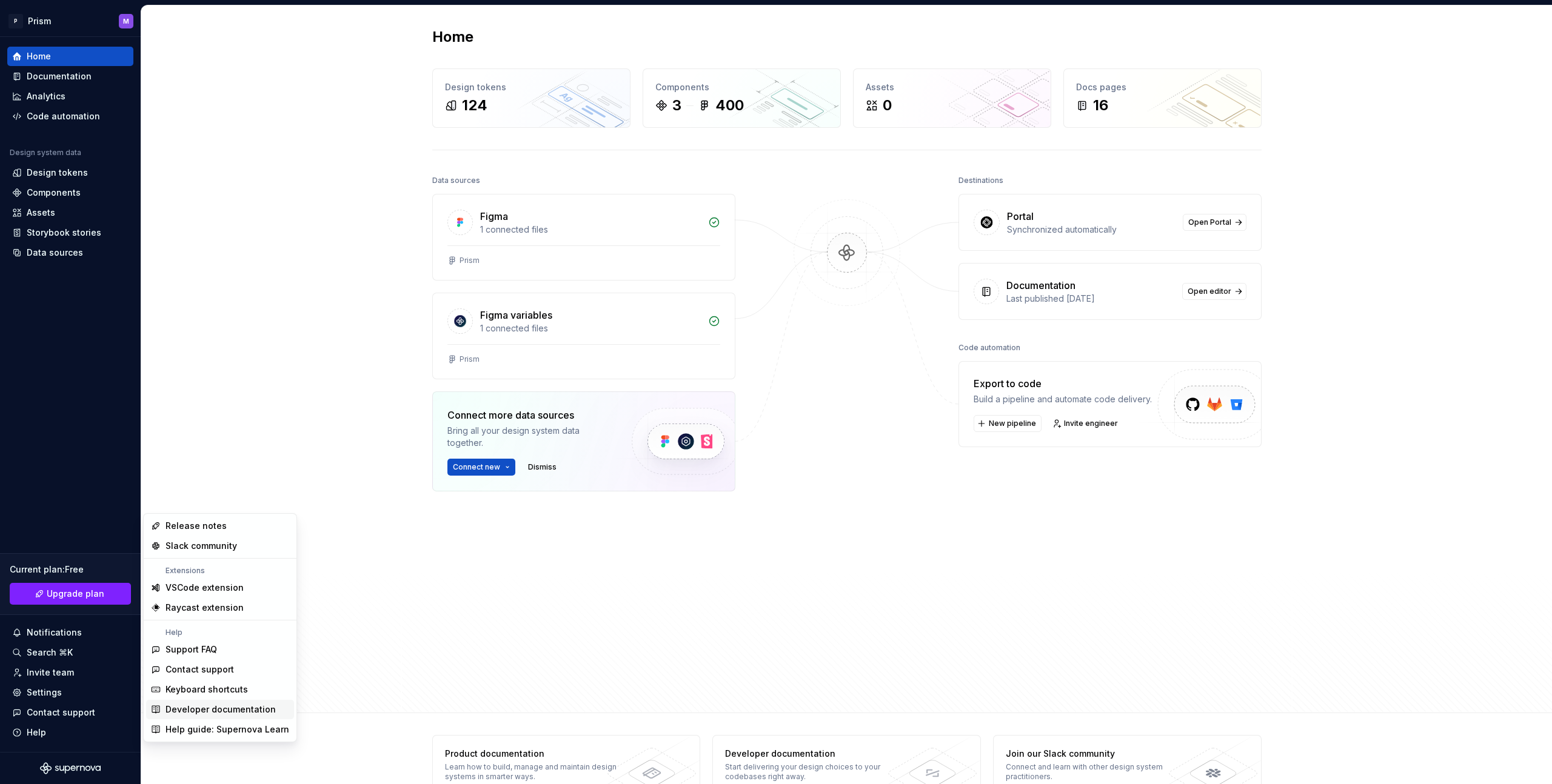
click at [248, 710] on div "Developer documentation" at bounding box center [221, 710] width 111 height 12
